Goal: Check status: Check status

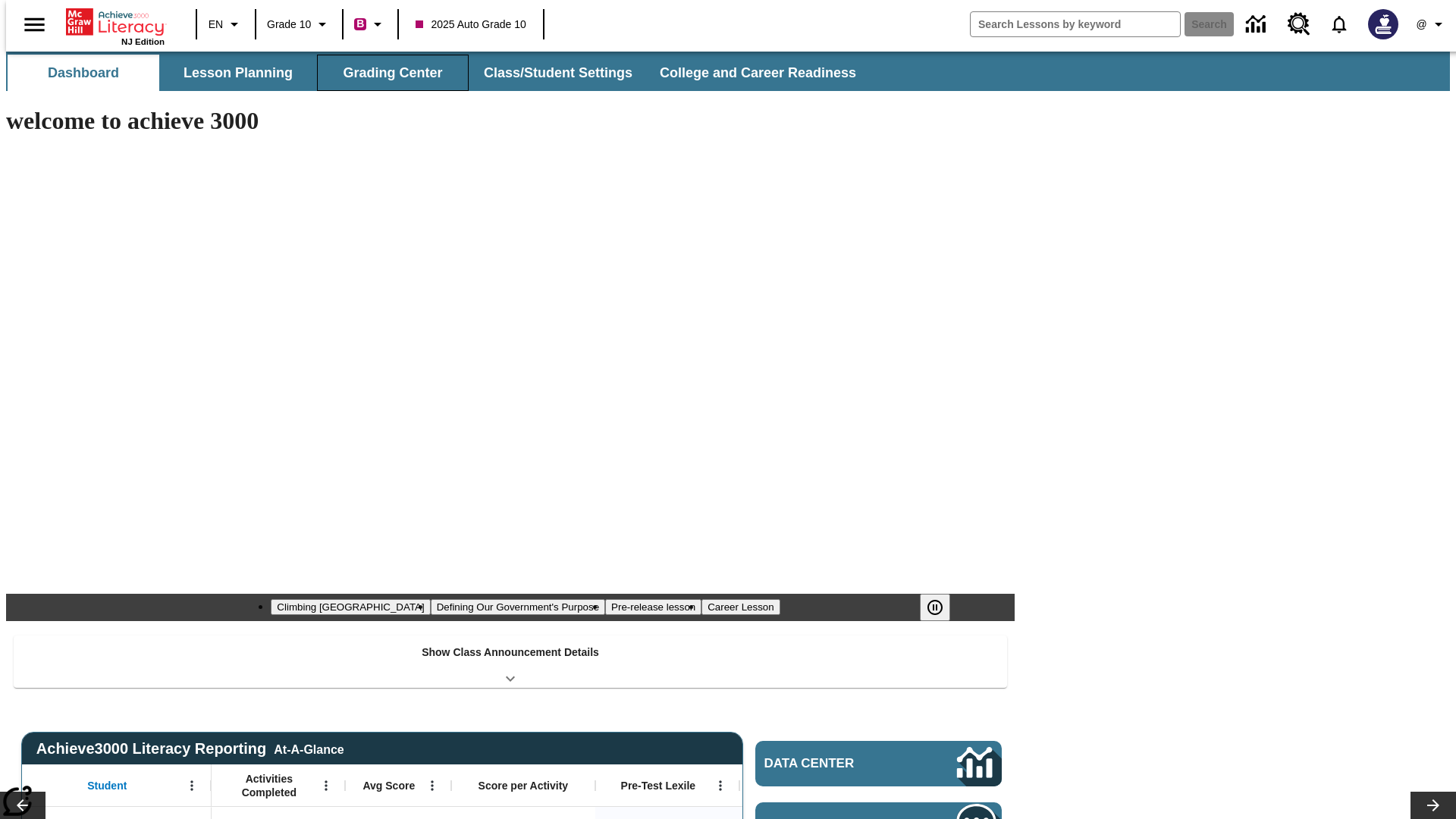
click at [387, 72] on button "Grading Center" at bounding box center [392, 72] width 152 height 37
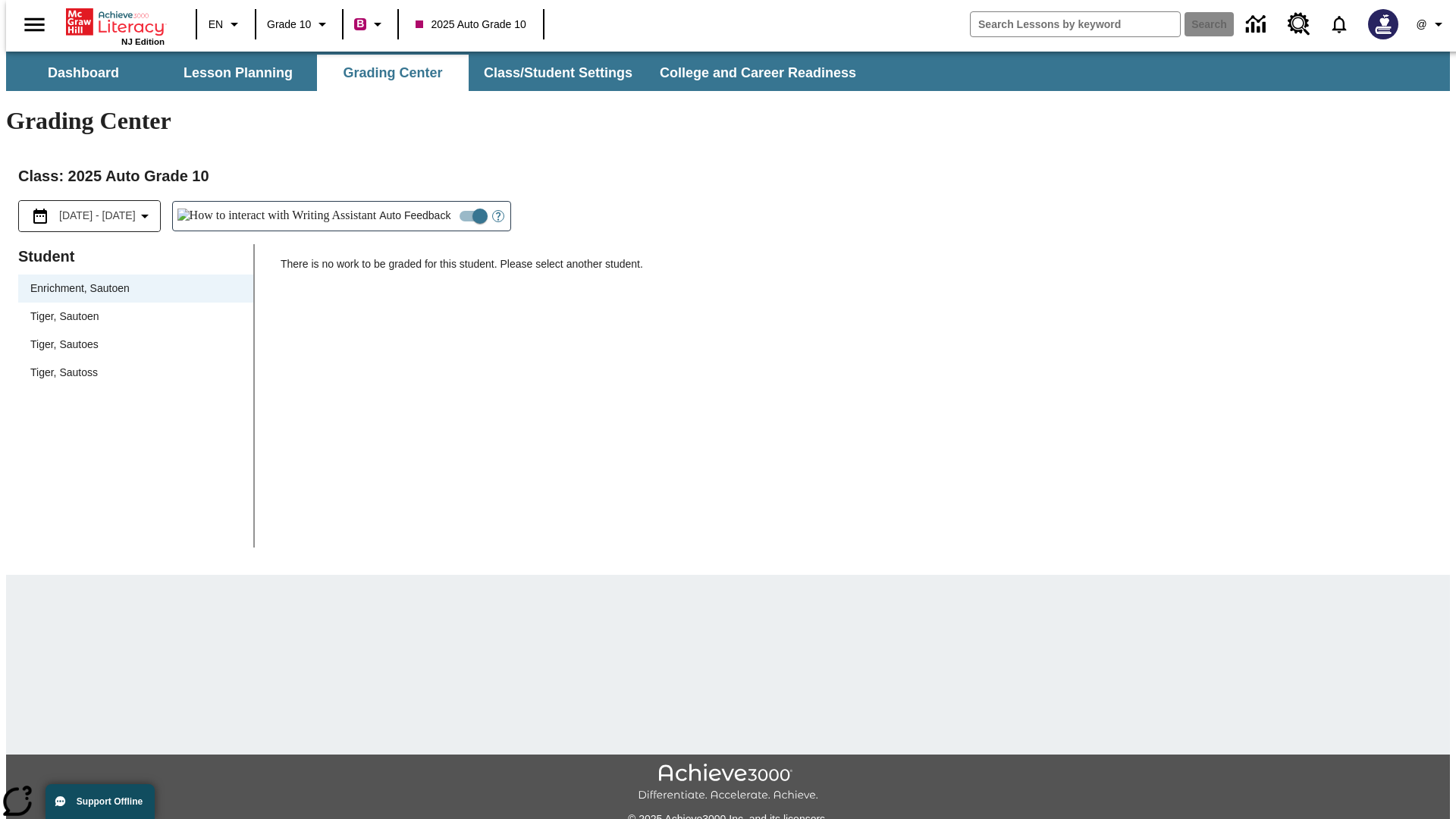
click at [130, 309] on span "Tiger, Sautoen" at bounding box center [136, 317] width 210 height 16
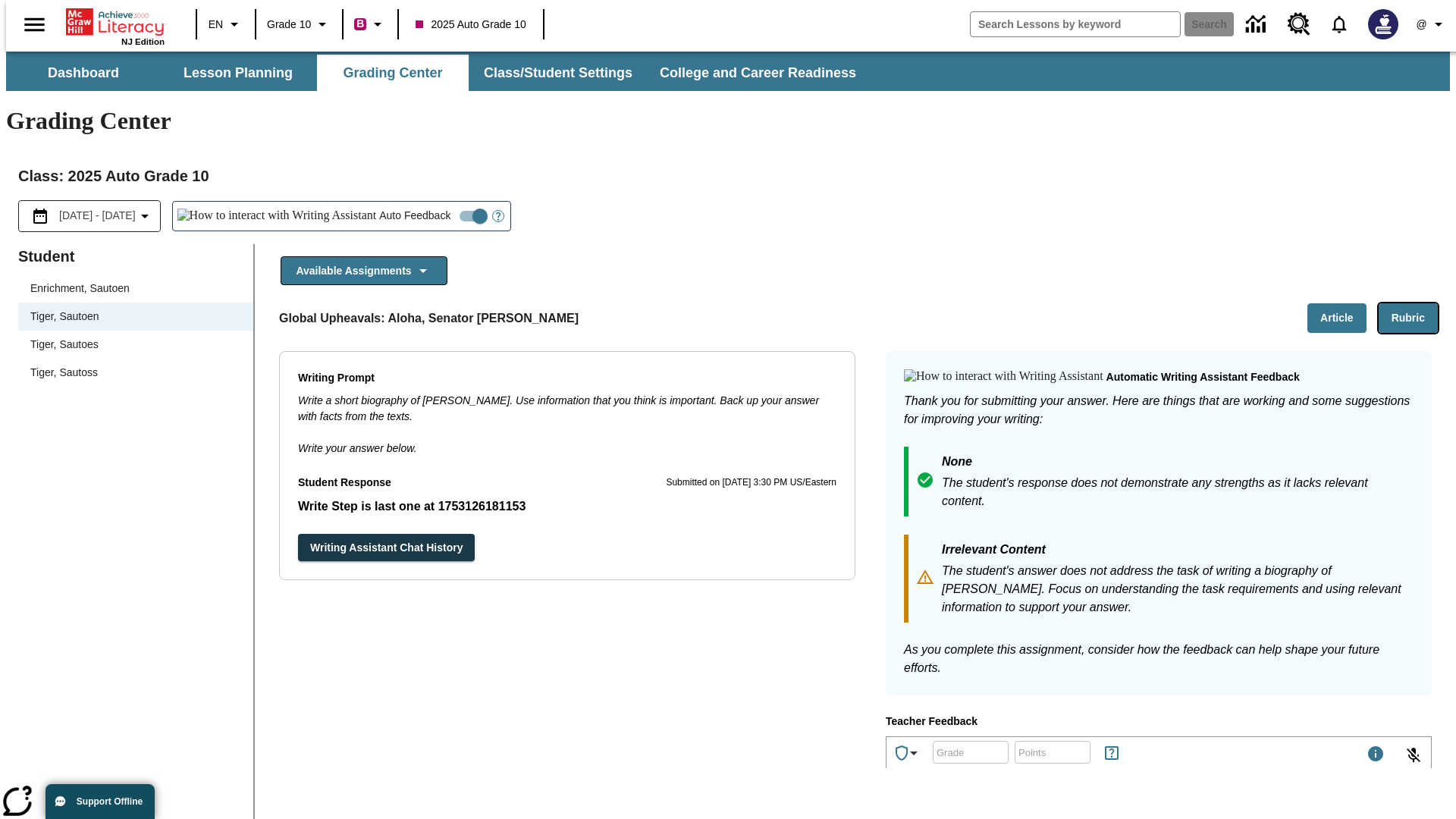
click at [1414, 304] on button "Rubric" at bounding box center [1408, 319] width 60 height 30
click at [1343, 304] on button "Article" at bounding box center [1337, 319] width 60 height 30
click at [225, 24] on icon "Language: EN, Select a language" at bounding box center [234, 24] width 18 height 18
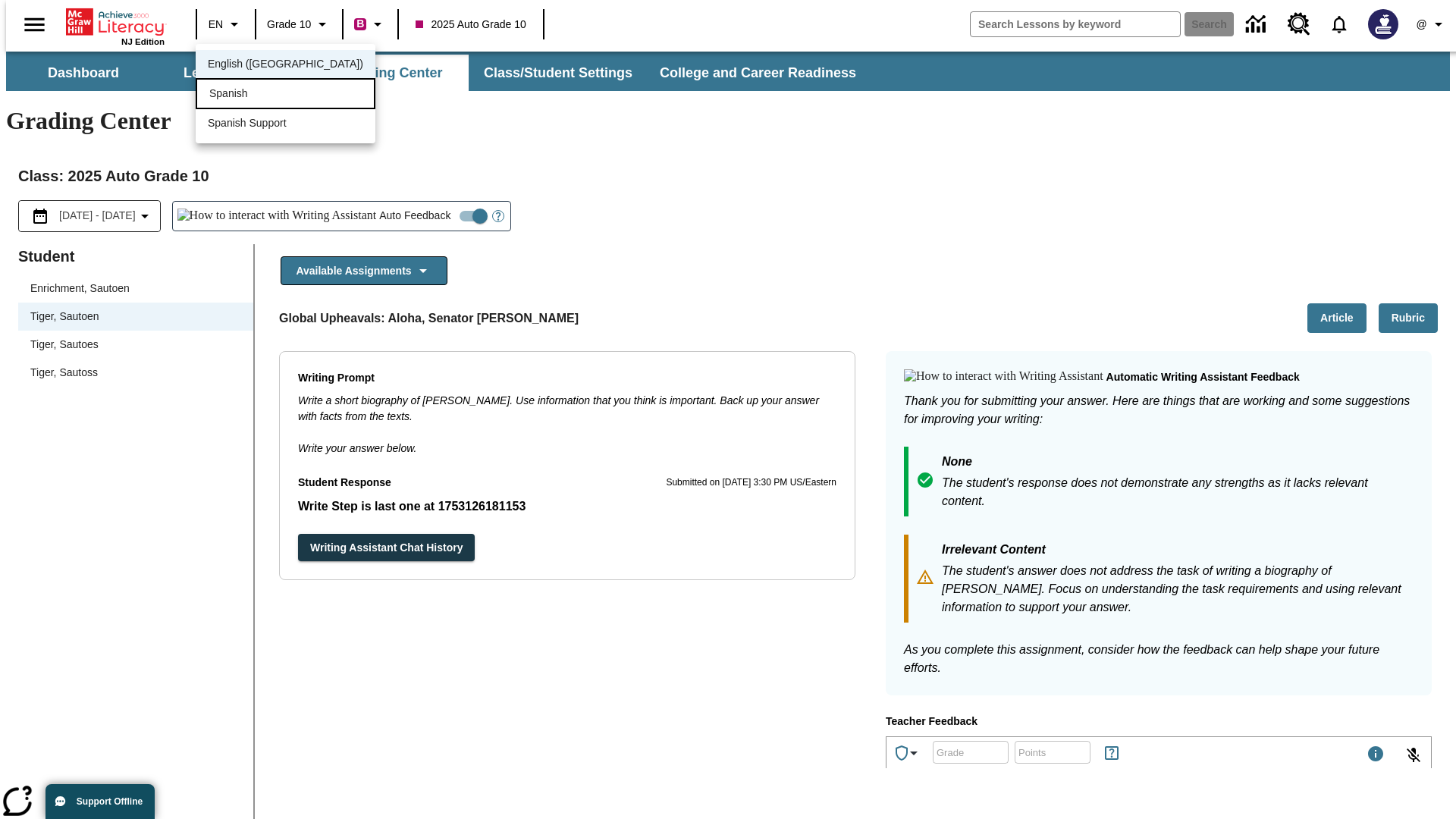
click at [252, 94] on div "Spanish" at bounding box center [285, 93] width 180 height 31
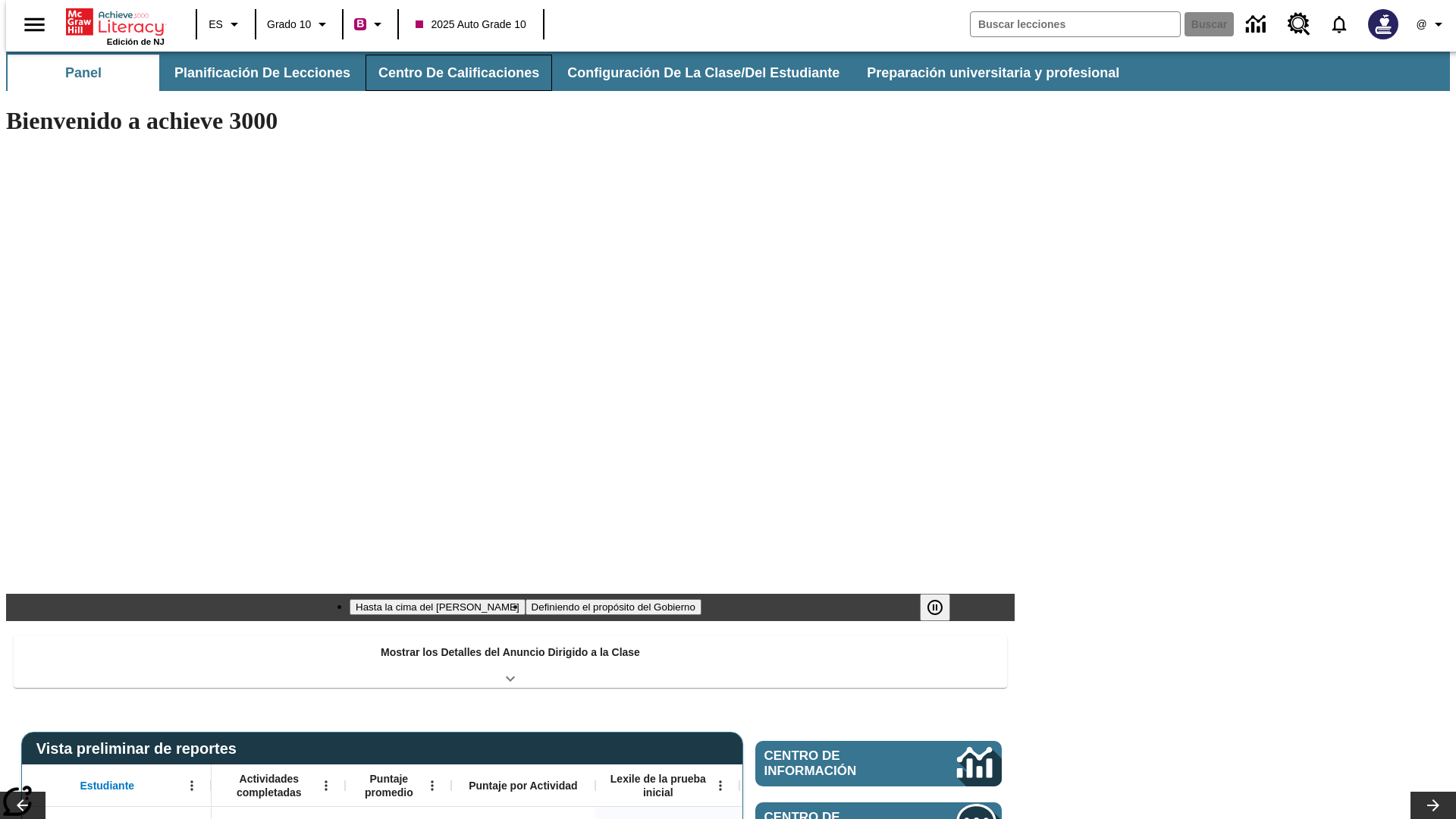
click at [446, 72] on button "Centro de calificaciones" at bounding box center [459, 72] width 187 height 37
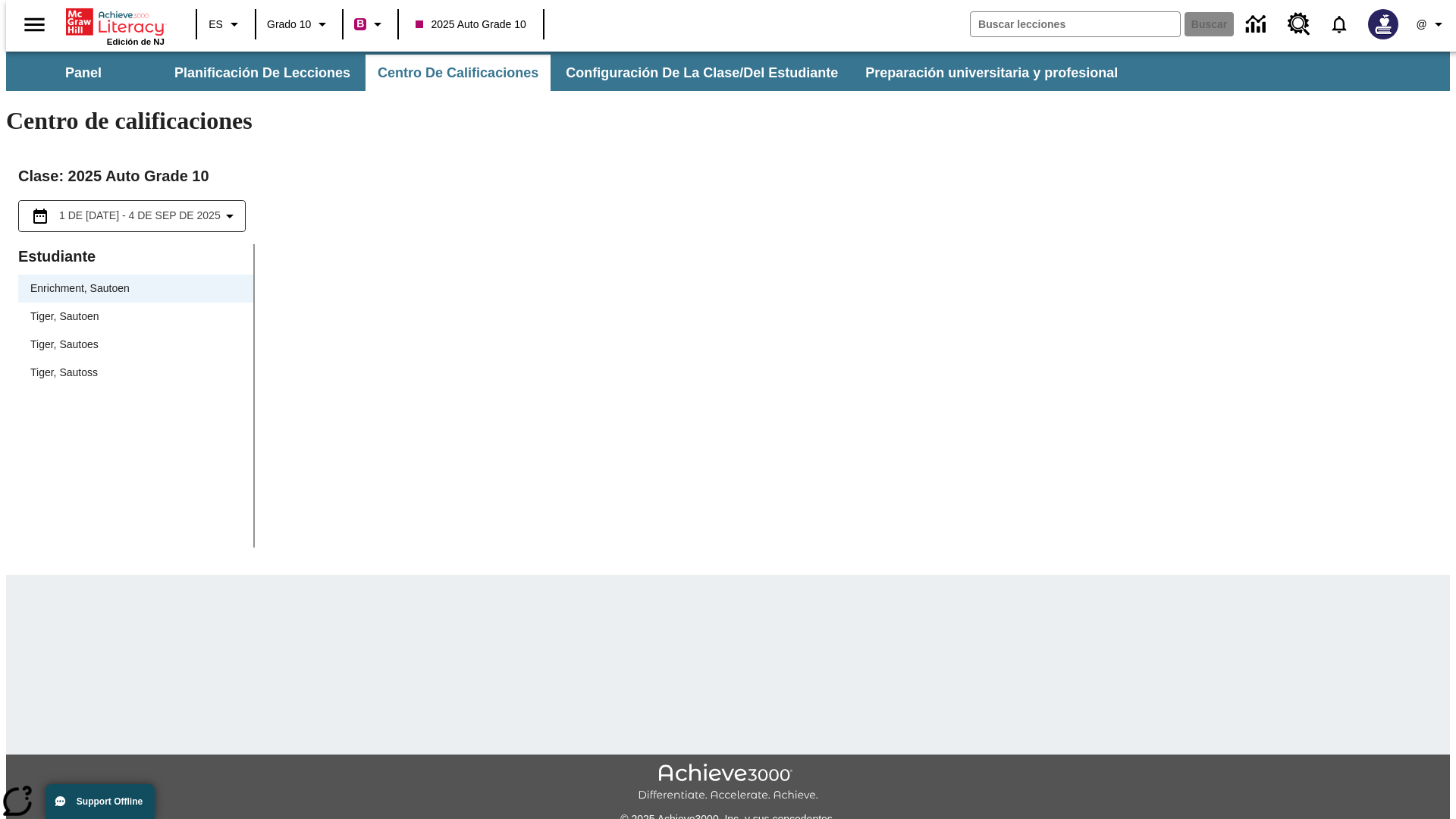
click at [130, 309] on span "Tiger, Sautoen" at bounding box center [136, 317] width 210 height 16
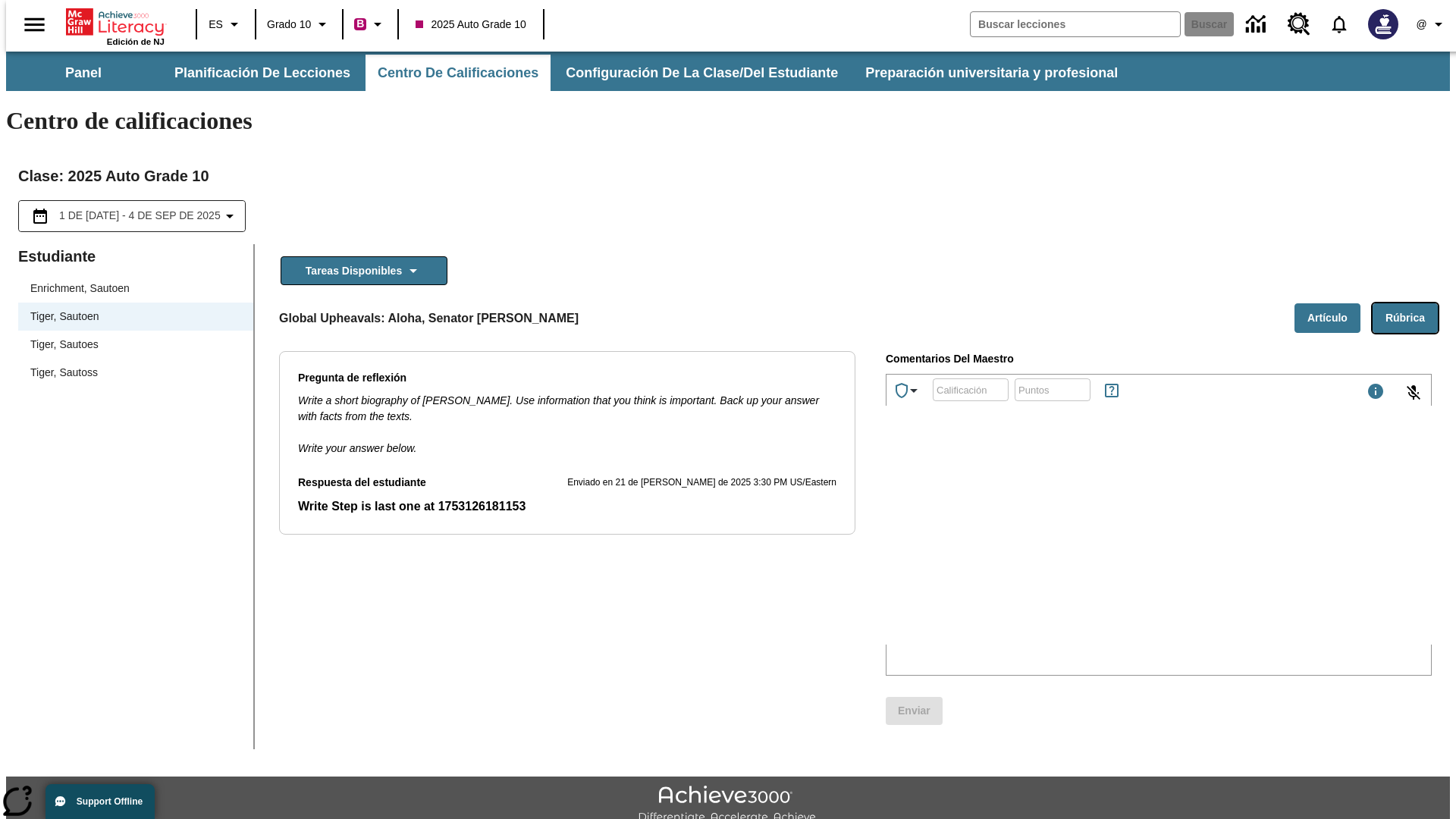
click at [1411, 304] on button "Rúbrica" at bounding box center [1405, 319] width 66 height 30
click at [1333, 304] on button "Artículo" at bounding box center [1327, 319] width 66 height 30
